Goal: Task Accomplishment & Management: Manage account settings

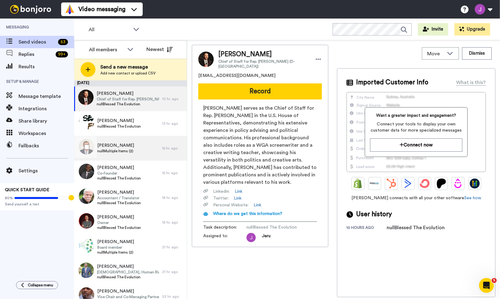
click at [140, 146] on div "Alain Laurence nullMultiple Items (2)" at bounding box center [118, 148] width 88 height 25
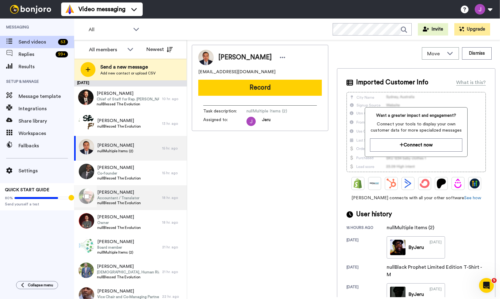
click at [128, 194] on span "[PERSON_NAME]" at bounding box center [119, 192] width 44 height 6
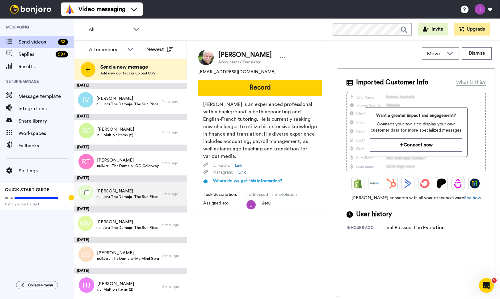
scroll to position [1195, 0]
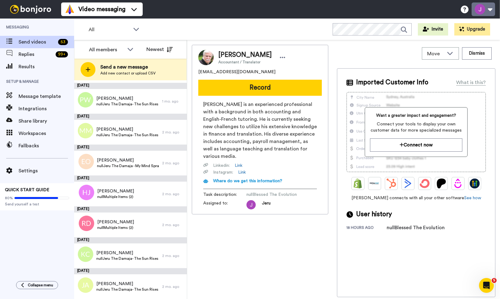
click at [491, 7] on button at bounding box center [482, 9] width 23 height 14
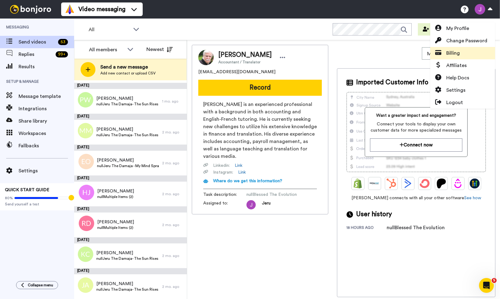
click at [456, 53] on span "Billing" at bounding box center [453, 52] width 14 height 7
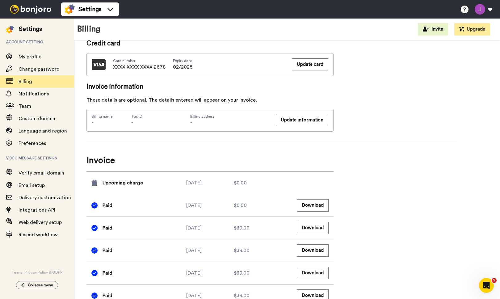
scroll to position [156, 0]
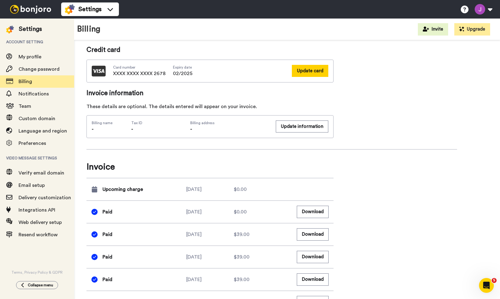
click at [311, 70] on button "Update card" at bounding box center [310, 71] width 36 height 12
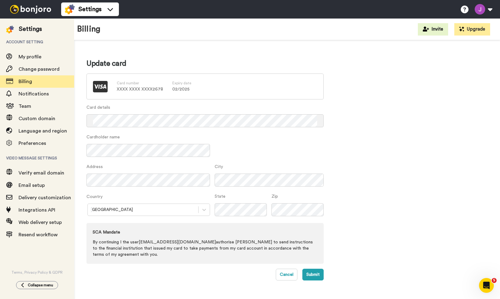
click at [403, 133] on div "Update card Card number XXXX XXXX XXXX 2678 Expiry date 02 / 2025 Card details …" at bounding box center [286, 170] width 401 height 222
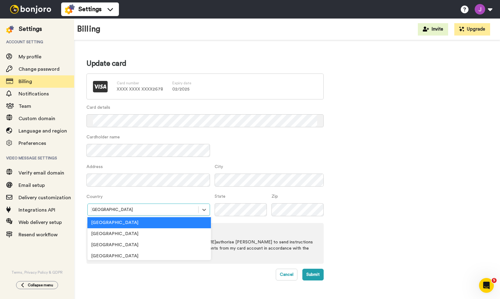
click at [152, 207] on div at bounding box center [143, 209] width 104 height 7
click at [113, 243] on div "United States" at bounding box center [148, 244] width 123 height 11
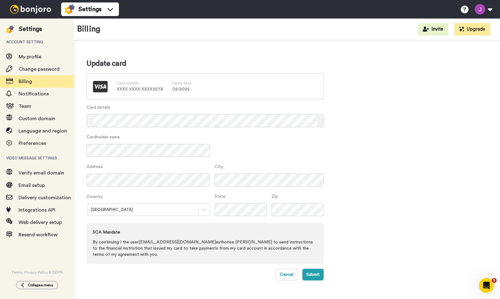
click at [347, 145] on div "Update card Card number XXXX XXXX XXXX 2678 Expiry date 02 / 2025 Card details …" at bounding box center [286, 170] width 401 height 222
click at [310, 269] on button "Submit" at bounding box center [312, 275] width 21 height 12
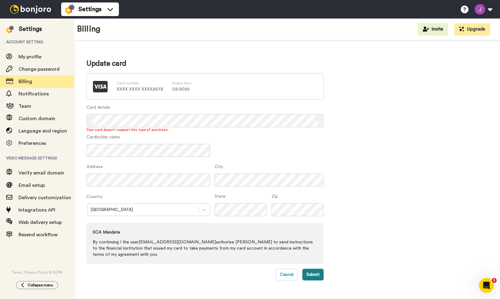
click at [316, 270] on button "Submit" at bounding box center [312, 275] width 21 height 12
click at [314, 270] on button "Submit" at bounding box center [312, 275] width 21 height 12
click at [312, 269] on button "Submit" at bounding box center [312, 275] width 21 height 12
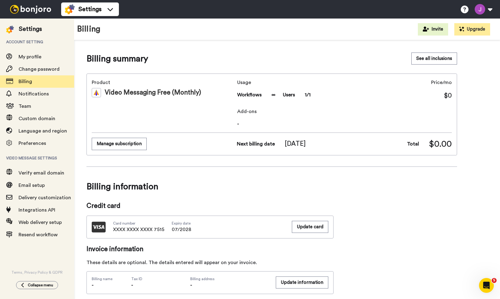
scroll to position [1, 0]
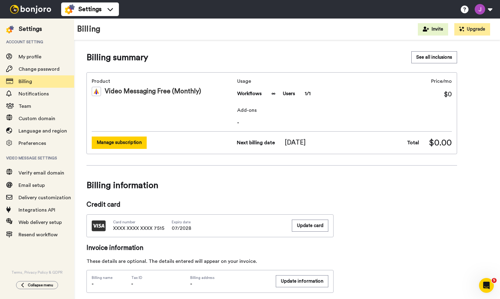
click at [127, 144] on button "Manage subscription" at bounding box center [119, 142] width 55 height 12
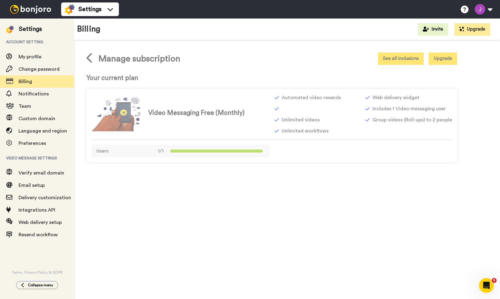
click at [391, 58] on button "See all inclusions" at bounding box center [401, 58] width 46 height 12
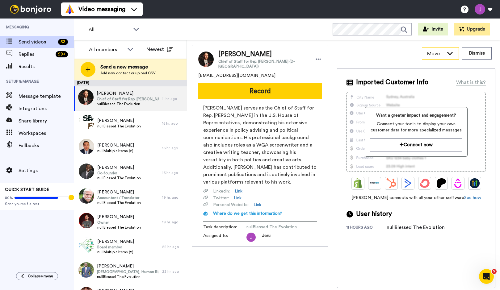
click at [449, 52] on icon at bounding box center [449, 53] width 7 height 6
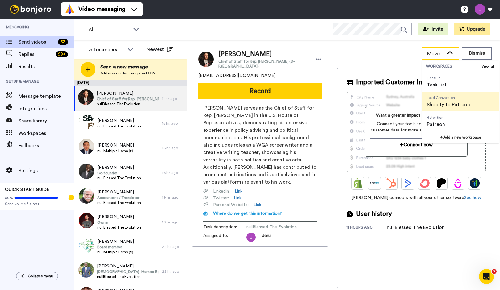
click at [450, 51] on icon at bounding box center [449, 53] width 7 height 6
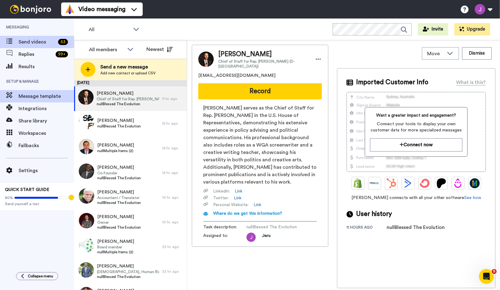
click at [31, 98] on span "Message template" at bounding box center [47, 96] width 56 height 7
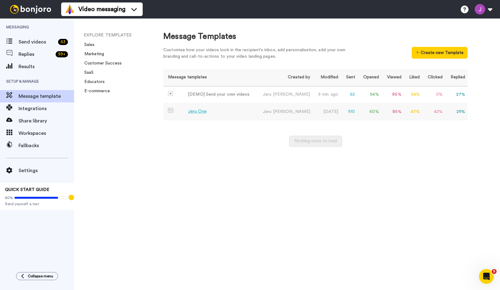
click at [224, 109] on td "Jeru One" at bounding box center [209, 111] width 93 height 17
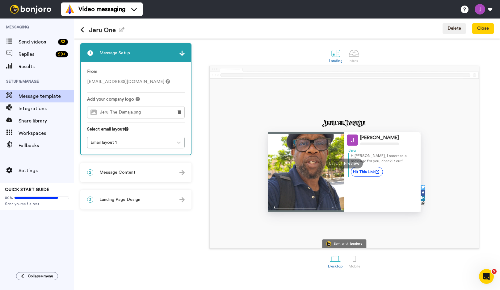
click at [137, 170] on div "2 Message Content" at bounding box center [136, 172] width 110 height 19
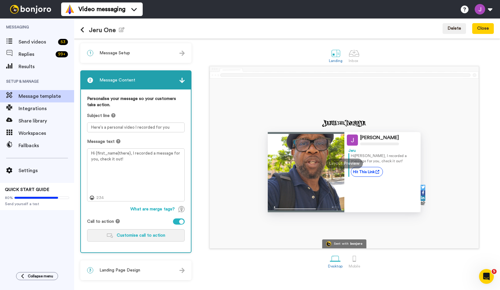
click at [128, 236] on span "Customise call to action" at bounding box center [141, 235] width 48 height 4
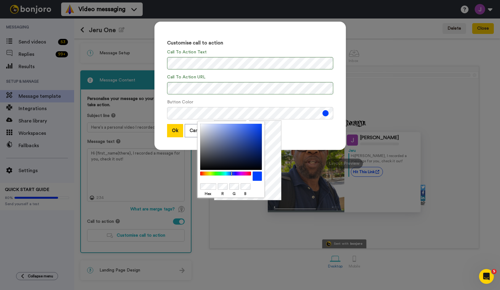
click at [217, 173] on div at bounding box center [225, 174] width 53 height 4
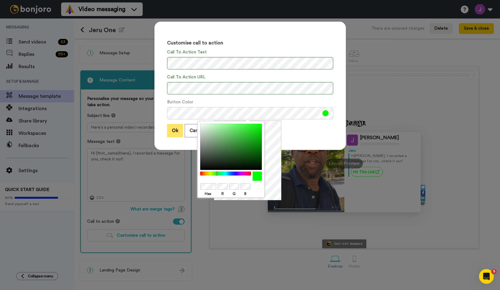
click at [174, 133] on button "Ok" at bounding box center [175, 130] width 16 height 13
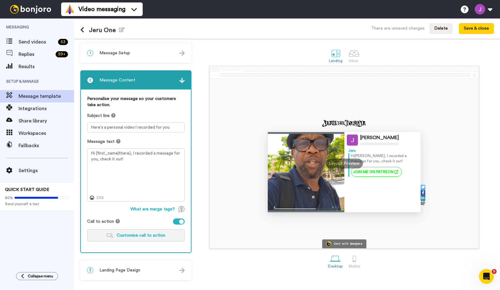
click at [142, 231] on button "Customise call to action" at bounding box center [136, 235] width 98 height 12
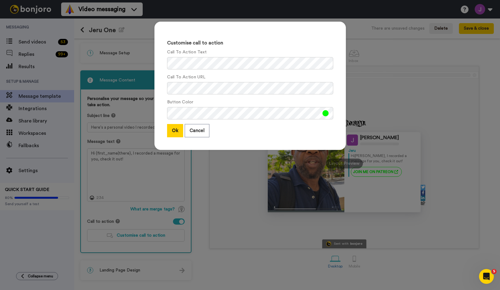
click at [323, 111] on button at bounding box center [325, 113] width 6 height 6
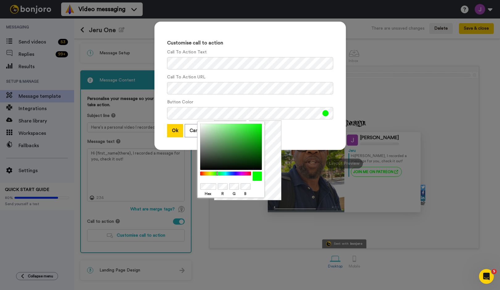
click at [233, 173] on div at bounding box center [225, 174] width 53 height 4
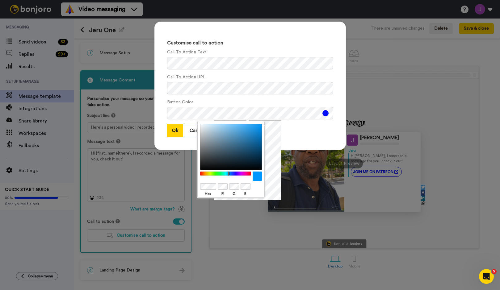
click at [229, 173] on div at bounding box center [225, 174] width 53 height 4
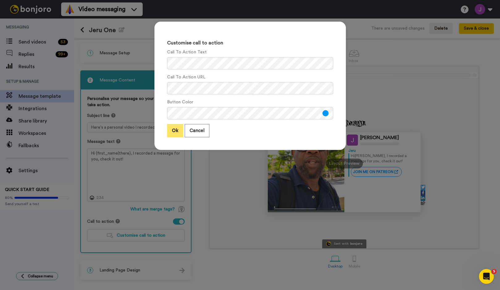
click at [174, 132] on button "Ok" at bounding box center [175, 130] width 16 height 13
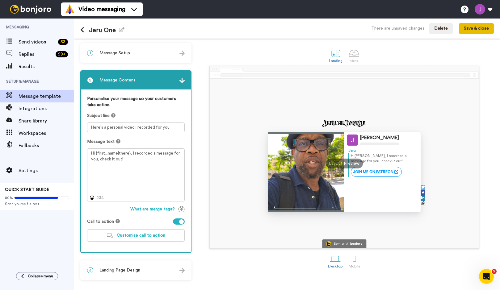
click at [471, 29] on button "Save & close" at bounding box center [476, 28] width 35 height 11
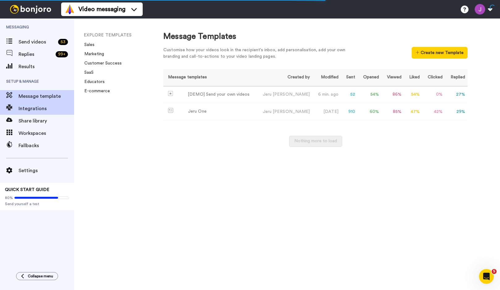
click at [19, 107] on span "Integrations" at bounding box center [47, 108] width 56 height 7
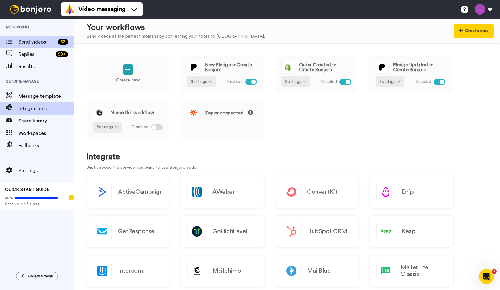
click at [23, 43] on span "Send videos" at bounding box center [37, 41] width 37 height 7
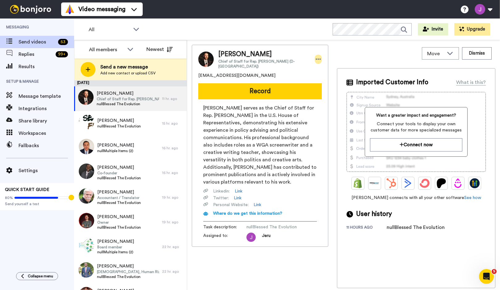
click at [316, 59] on icon at bounding box center [318, 59] width 5 height 1
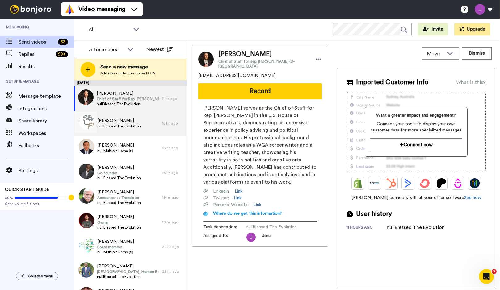
click at [139, 124] on span "nullBlessed The Evolution" at bounding box center [119, 126] width 44 height 5
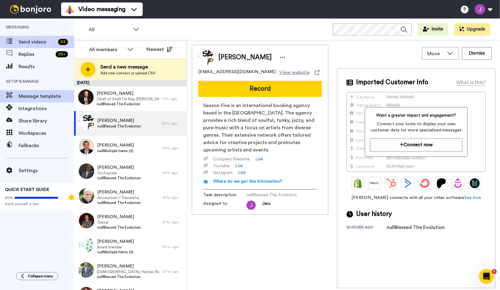
click at [51, 93] on span "Message template" at bounding box center [47, 96] width 56 height 7
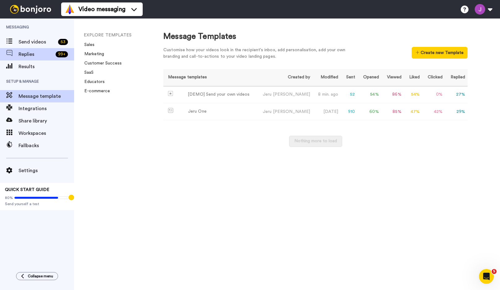
click at [23, 54] on span "Replies" at bounding box center [36, 54] width 35 height 7
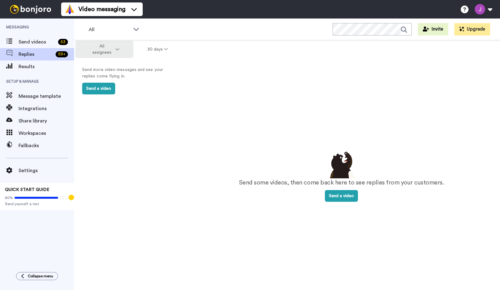
click at [117, 49] on icon at bounding box center [117, 49] width 4 height 4
click at [117, 48] on icon at bounding box center [117, 49] width 4 height 4
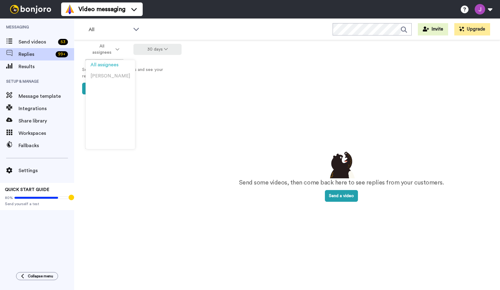
click at [168, 48] on button "30 days" at bounding box center [157, 49] width 48 height 11
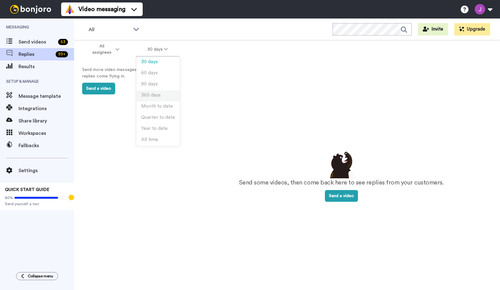
click at [156, 96] on span "365 days" at bounding box center [150, 95] width 19 height 5
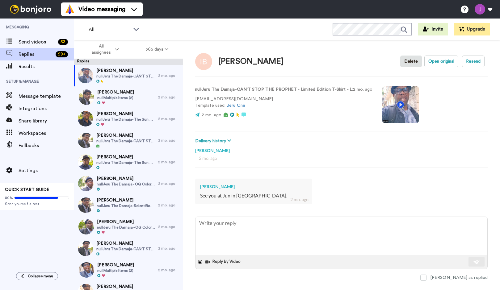
click at [418, 102] on video at bounding box center [400, 104] width 37 height 37
